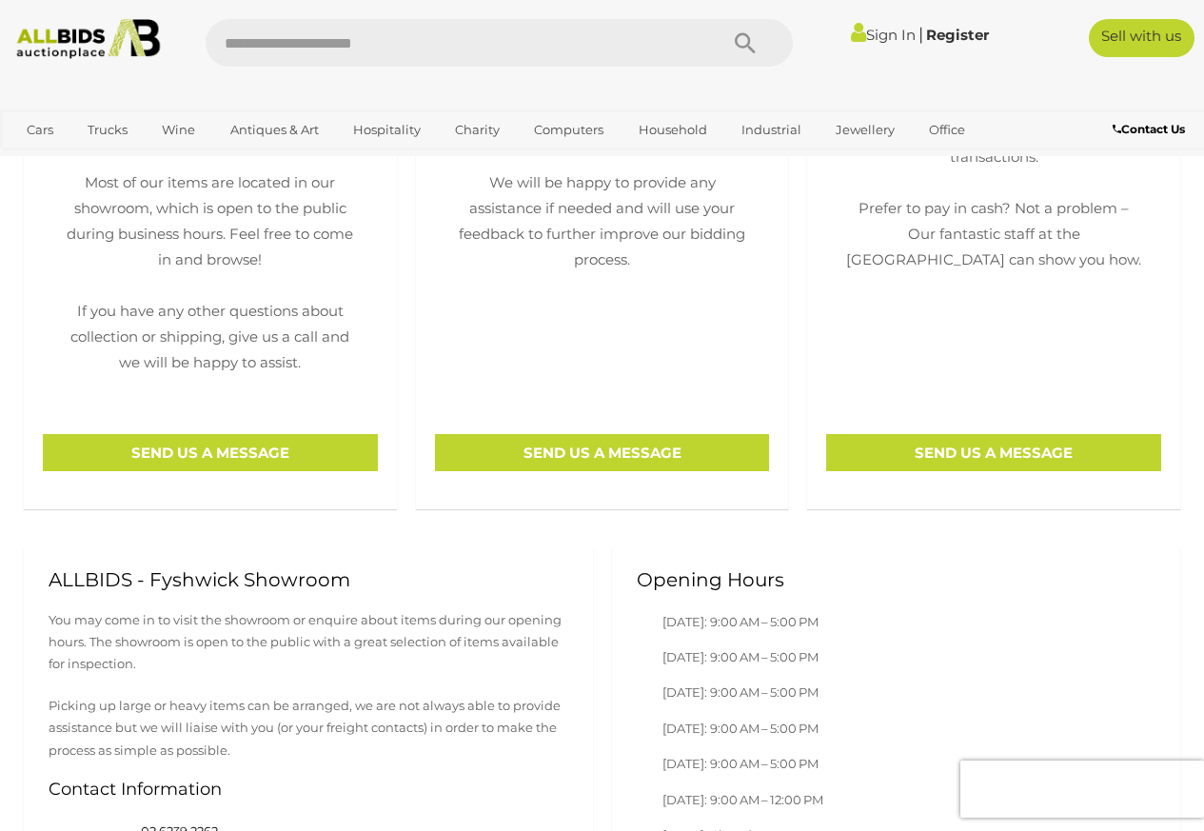
scroll to position [799, 0]
